Goal: Information Seeking & Learning: Learn about a topic

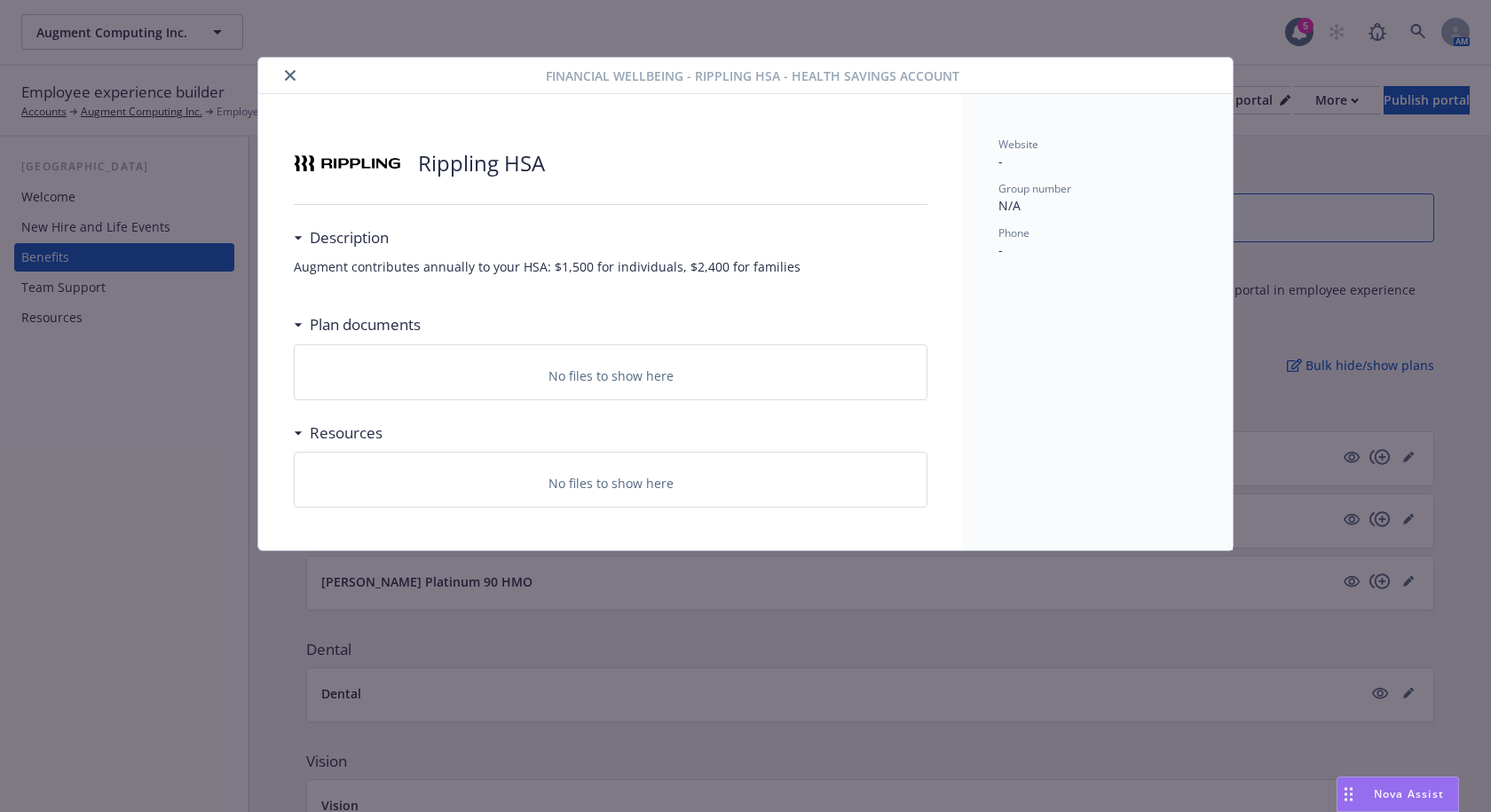
scroll to position [799, 0]
click at [300, 84] on div at bounding box center [406, 75] width 281 height 22
click at [283, 76] on button "close" at bounding box center [290, 75] width 22 height 22
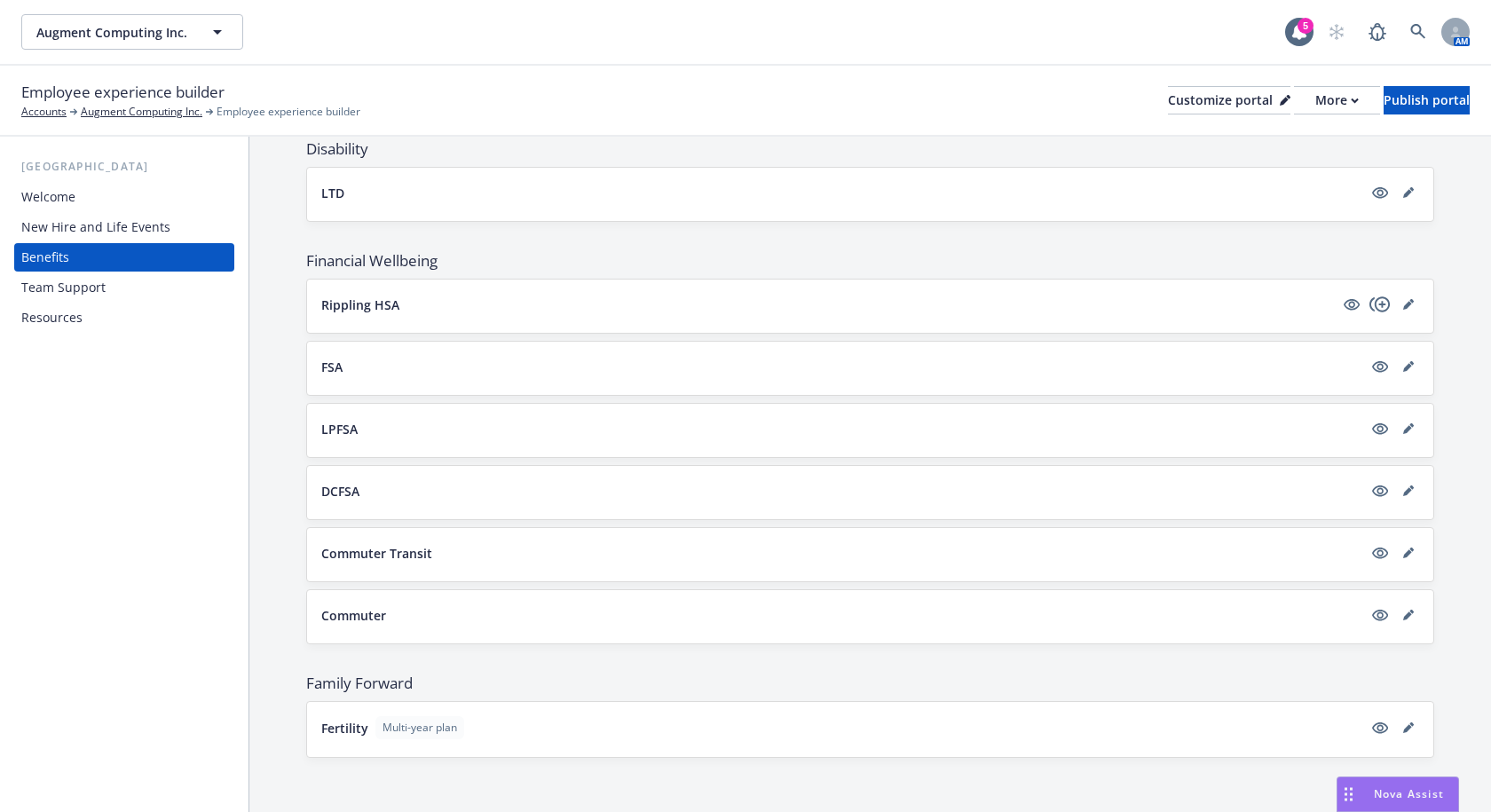
scroll to position [900, 0]
click at [932, 251] on span "Financial Wellbeing" at bounding box center [869, 258] width 1128 height 22
